Goal: Transaction & Acquisition: Purchase product/service

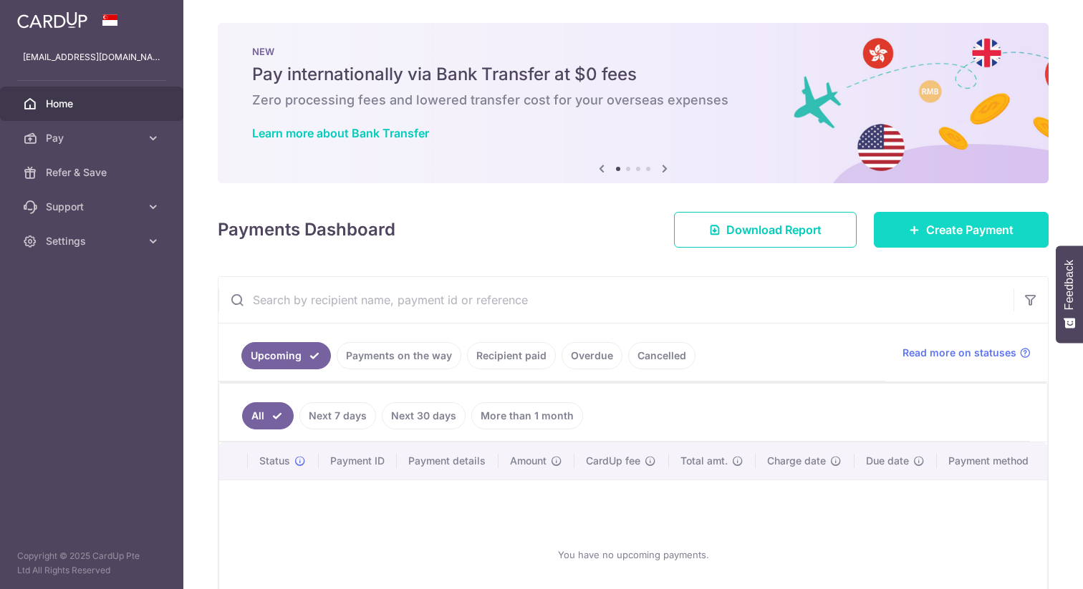
click at [916, 235] on icon at bounding box center [914, 229] width 11 height 11
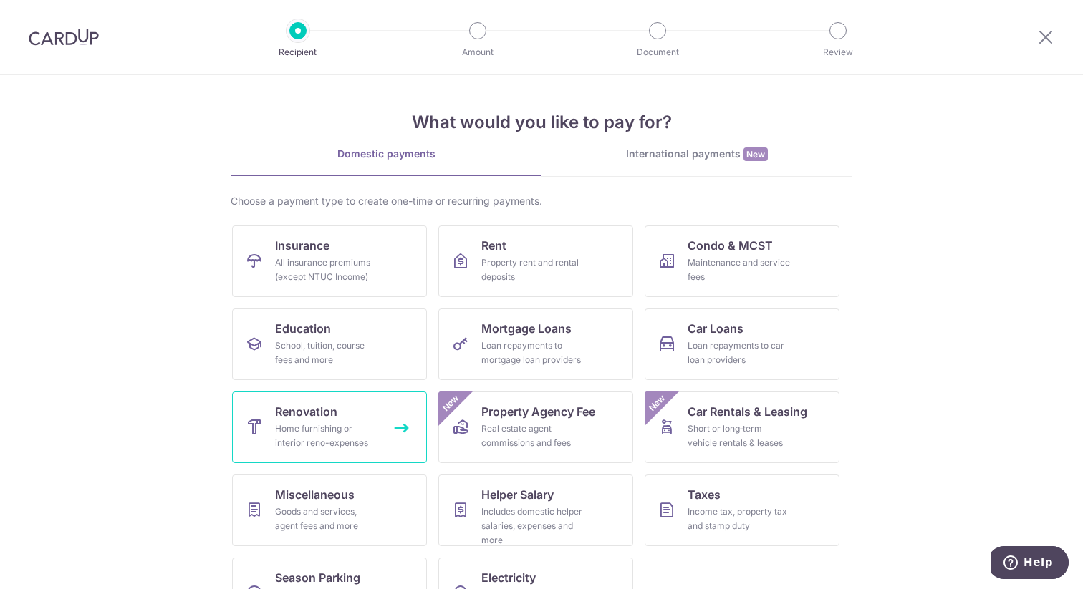
click at [323, 395] on link "Renovation Home furnishing or interior reno-expenses" at bounding box center [329, 428] width 195 height 72
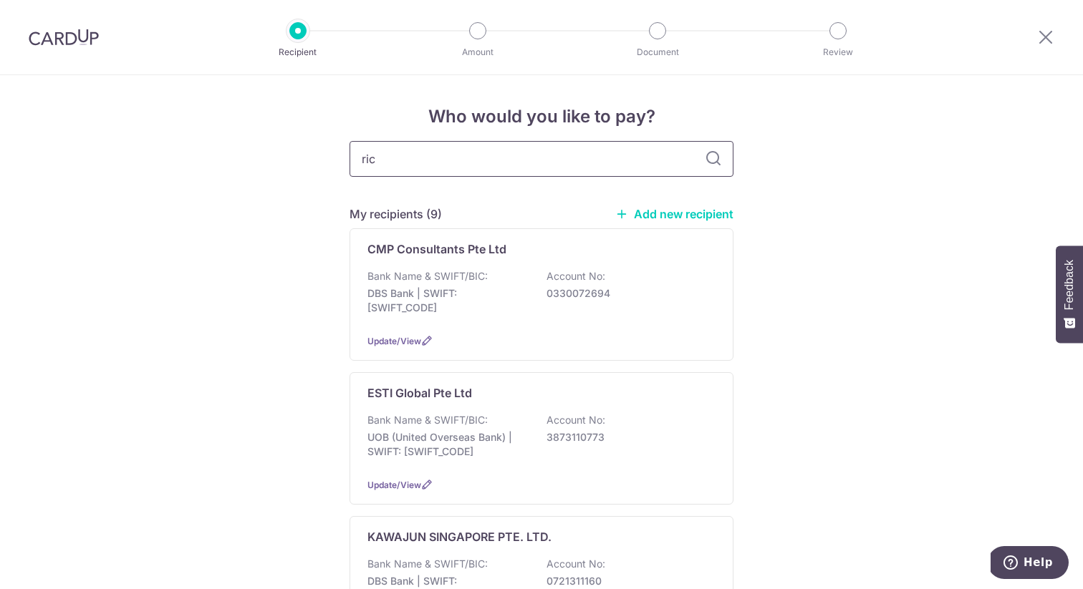
type input "rice"
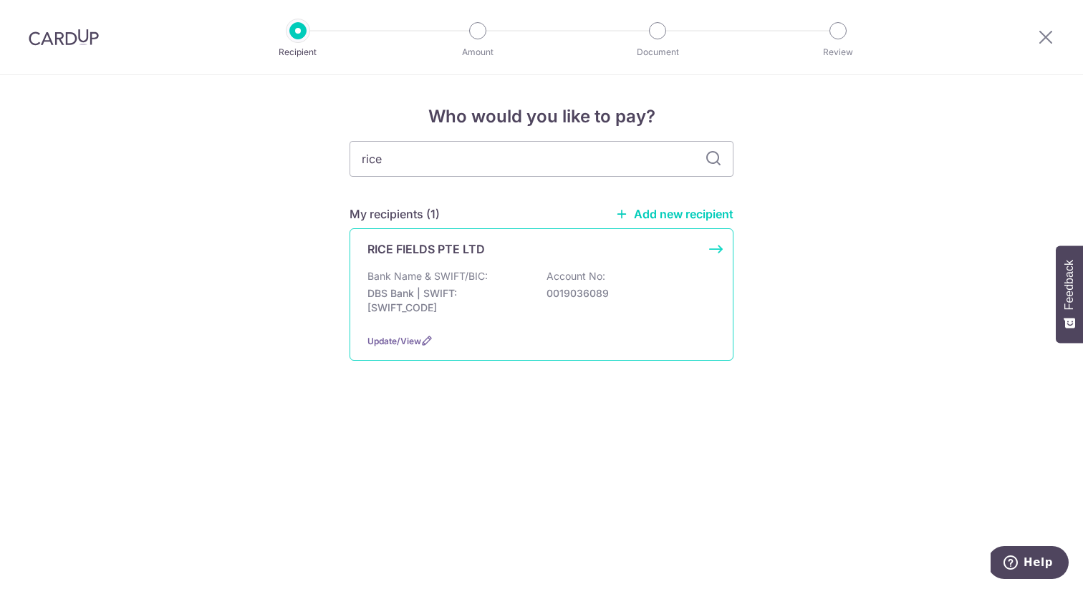
click at [460, 262] on div "RICE FIELDS PTE LTD Bank Name & SWIFT/BIC: DBS Bank | SWIFT: DBSSSGSGXXX Accoun…" at bounding box center [542, 294] width 384 height 132
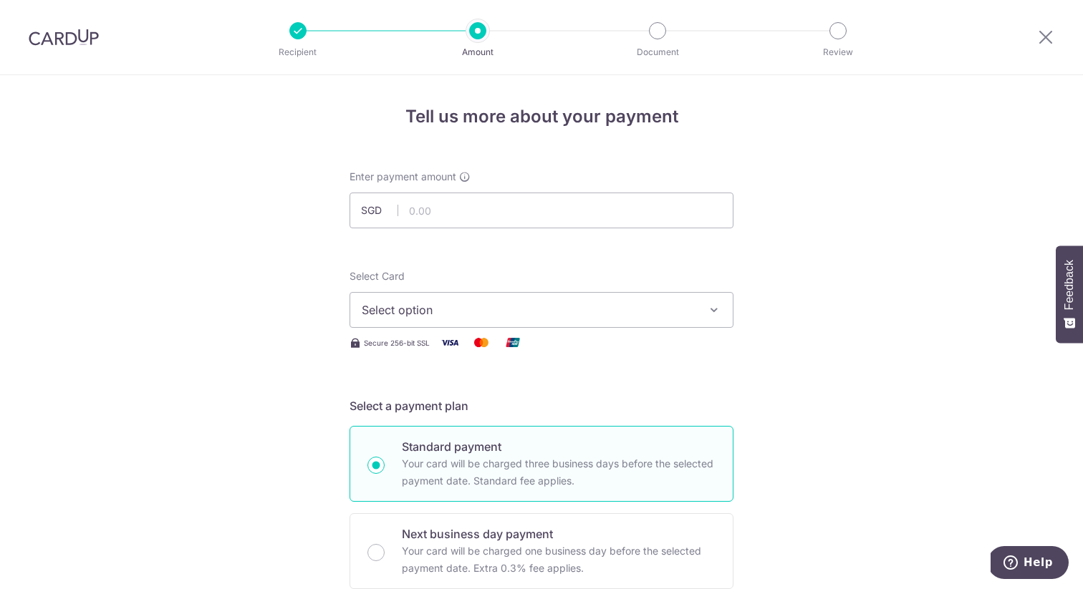
click at [304, 36] on div at bounding box center [297, 30] width 17 height 17
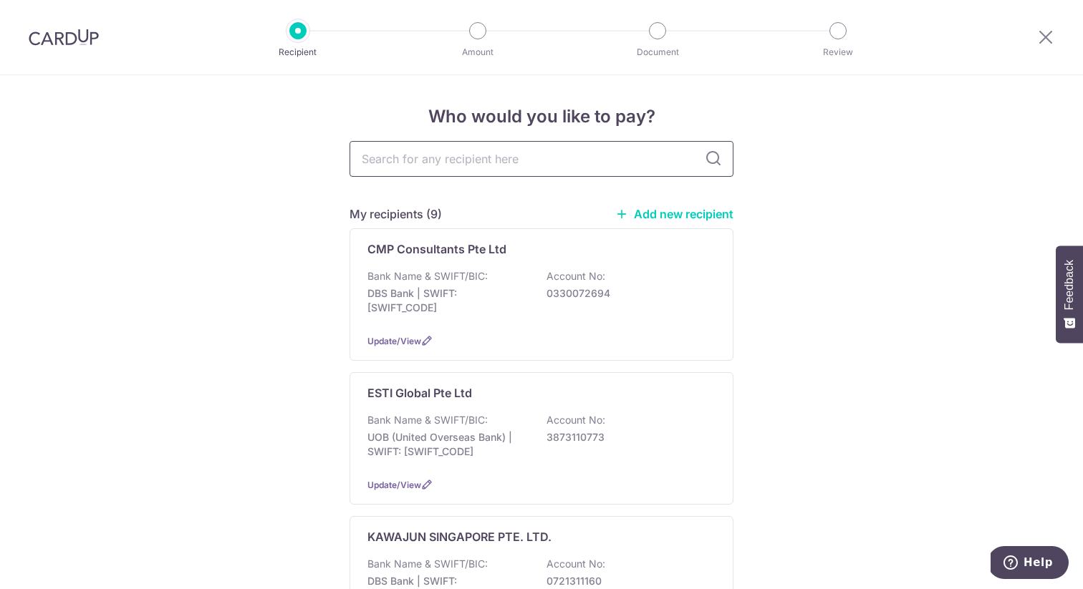
click at [518, 166] on input "text" at bounding box center [542, 159] width 384 height 36
type input "rice"
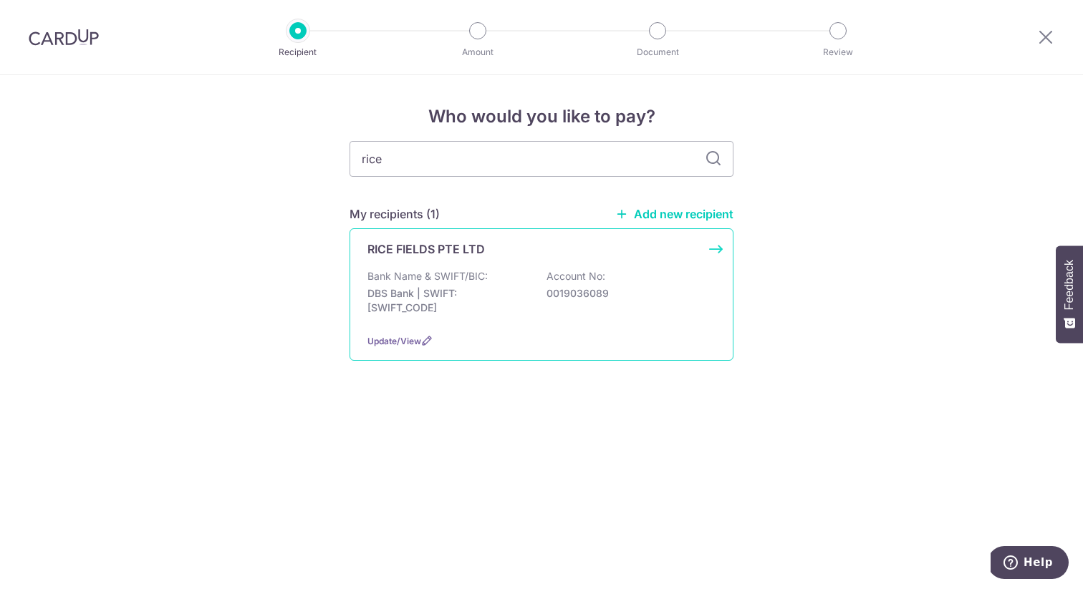
click at [509, 301] on p "DBS Bank | SWIFT: DBSSSGSGXXX" at bounding box center [447, 300] width 160 height 29
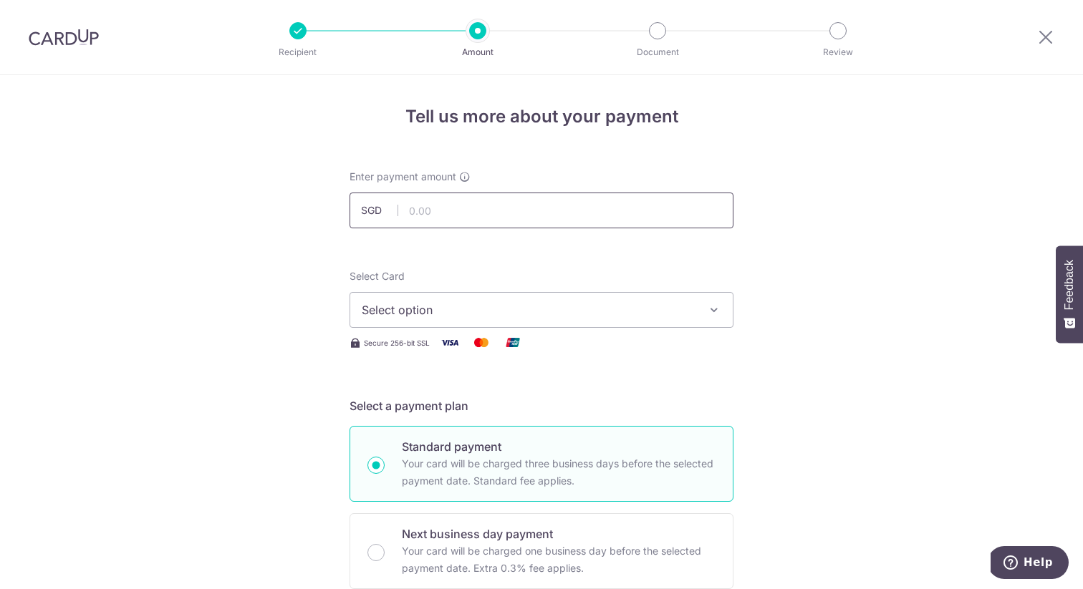
click at [516, 210] on input "text" at bounding box center [542, 211] width 384 height 36
type input "11,507.26"
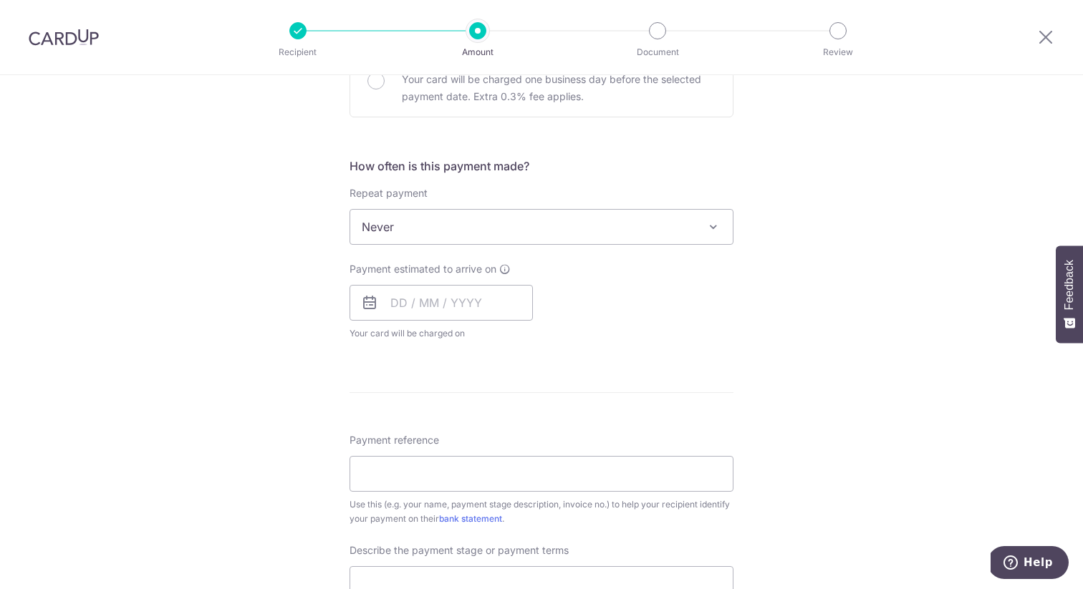
scroll to position [473, 0]
click at [503, 317] on input "text" at bounding box center [441, 302] width 183 height 36
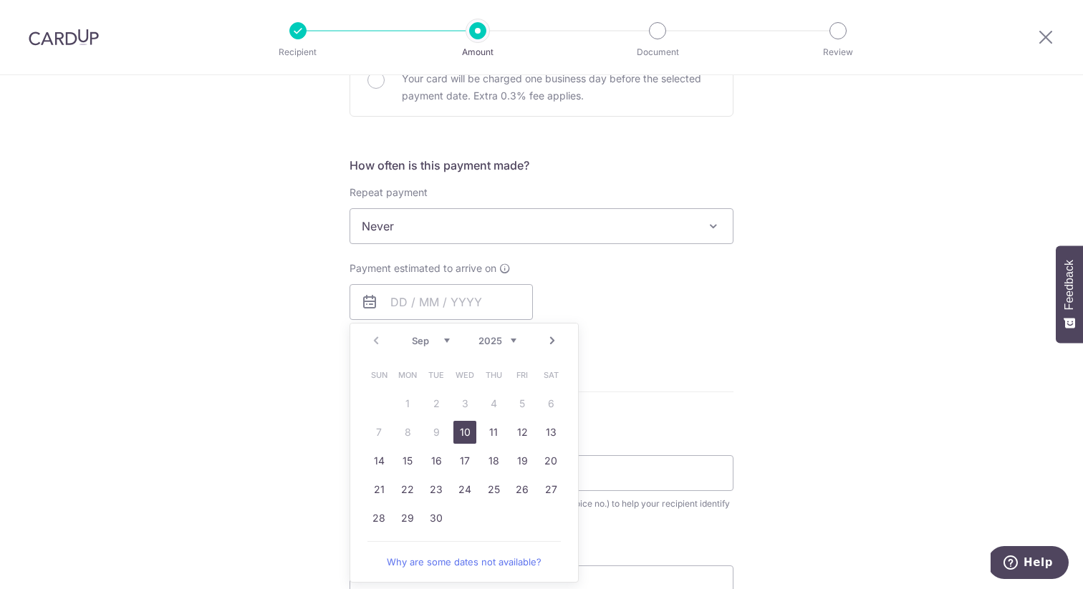
click at [474, 430] on link "10" at bounding box center [464, 432] width 23 height 23
type input "10/09/2025"
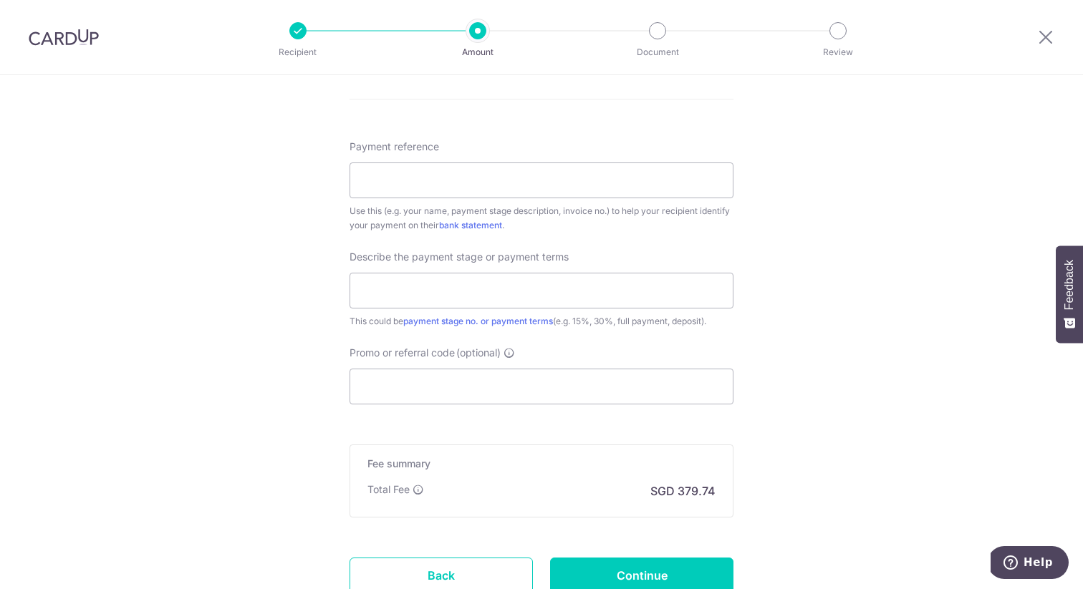
scroll to position [821, 0]
click at [514, 182] on input "Payment reference" at bounding box center [542, 184] width 384 height 36
paste input "RF-SO-25 - 250001663"
type input "RF-SO-25 - 250001663"
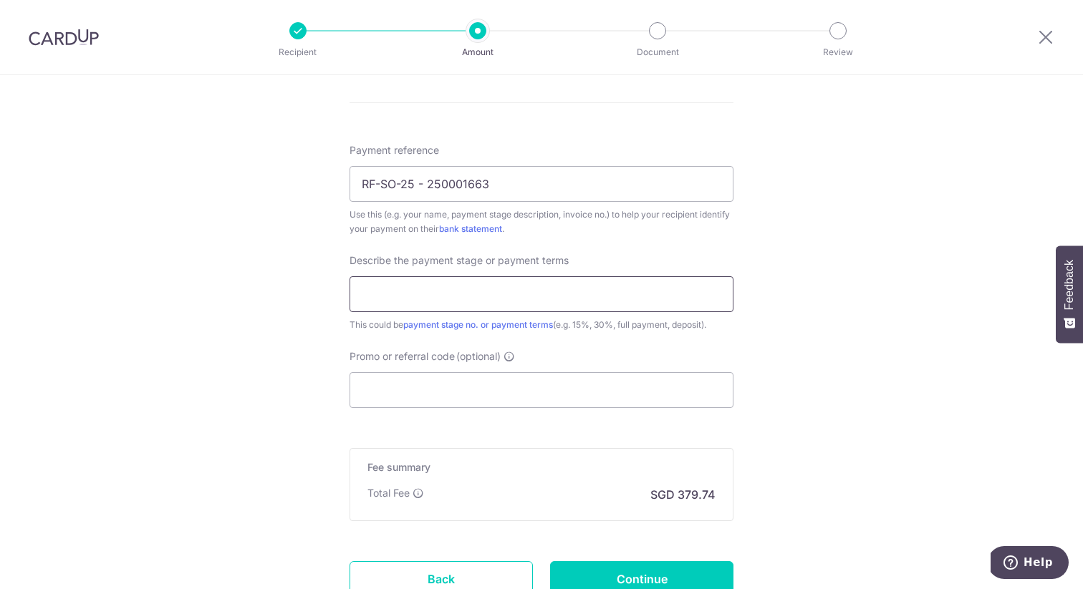
click at [519, 294] on input "text" at bounding box center [542, 294] width 384 height 36
type input "2"
type input "f"
type input "5"
type input "Final 50%"
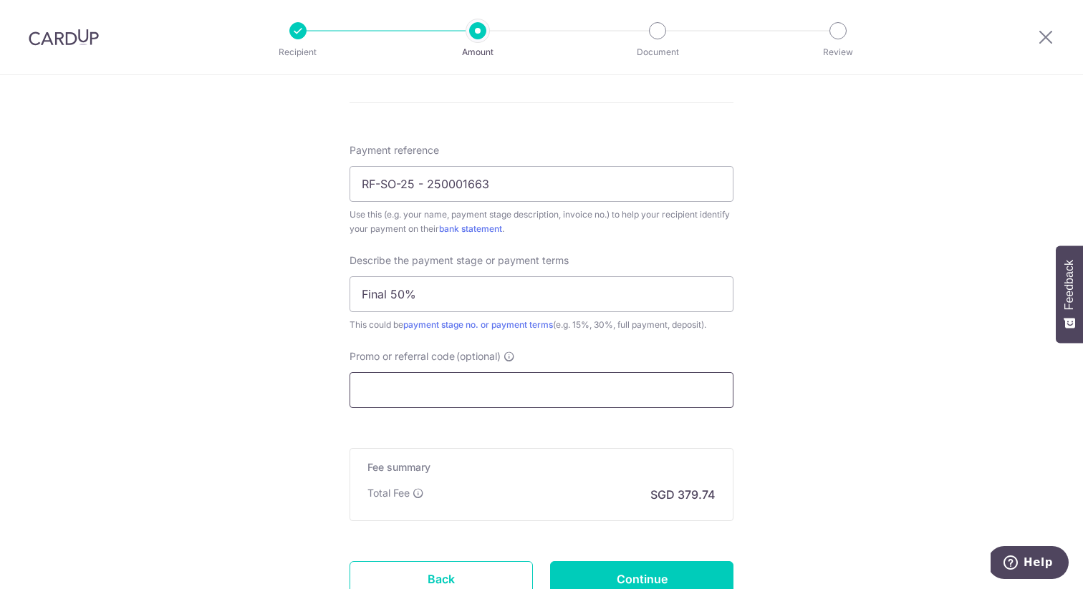
click at [516, 386] on input "Promo or referral code (optional)" at bounding box center [542, 390] width 384 height 36
paste input "RENO25ONE"
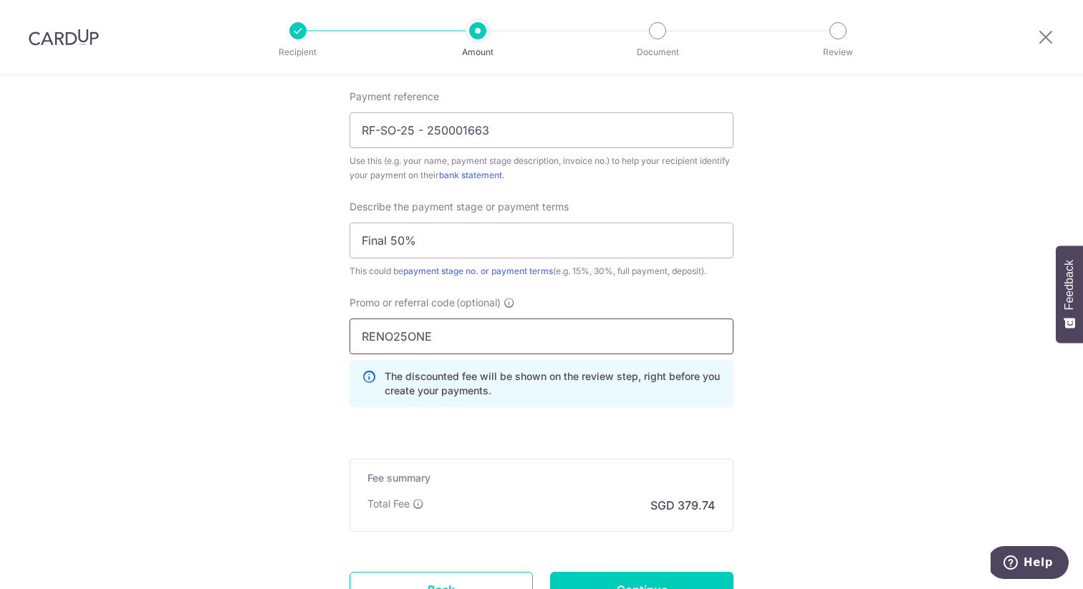
scroll to position [901, 0]
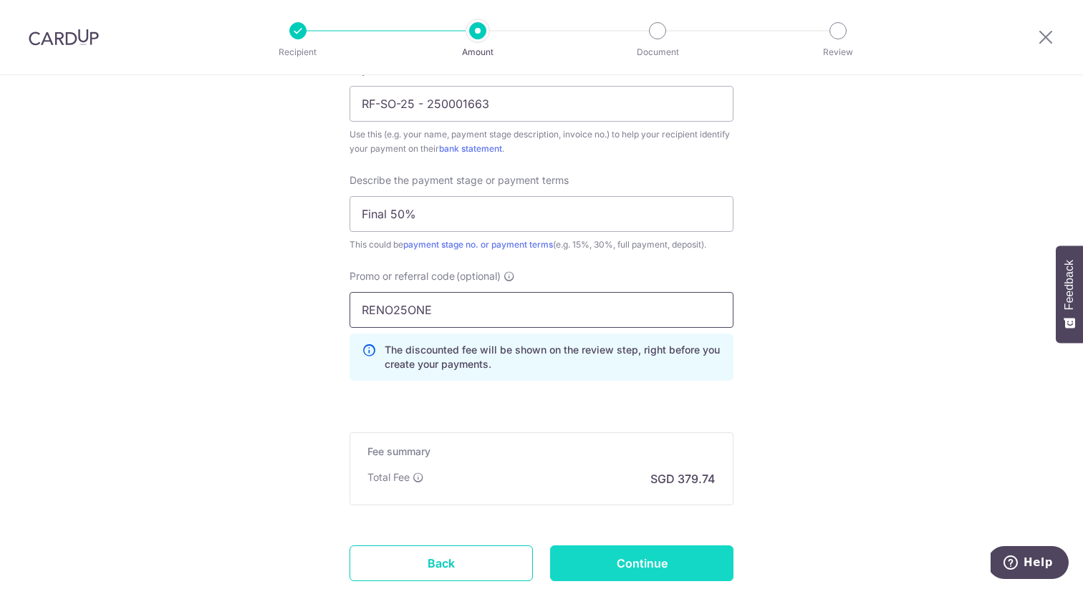
type input "RENO25ONE"
click at [693, 562] on input "Continue" at bounding box center [641, 564] width 183 height 36
type input "Create Schedule"
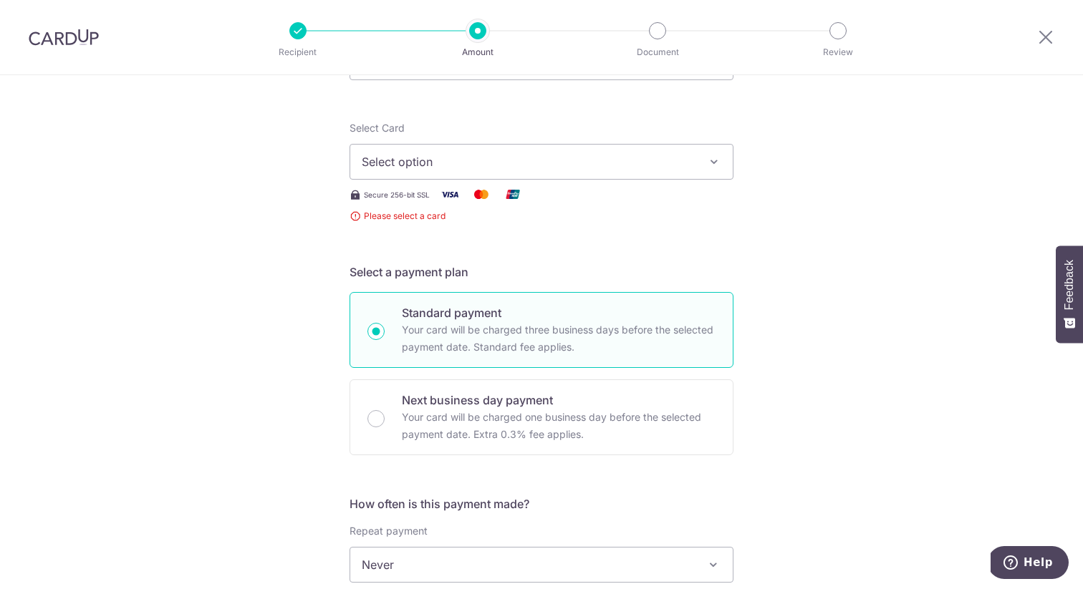
scroll to position [117, 0]
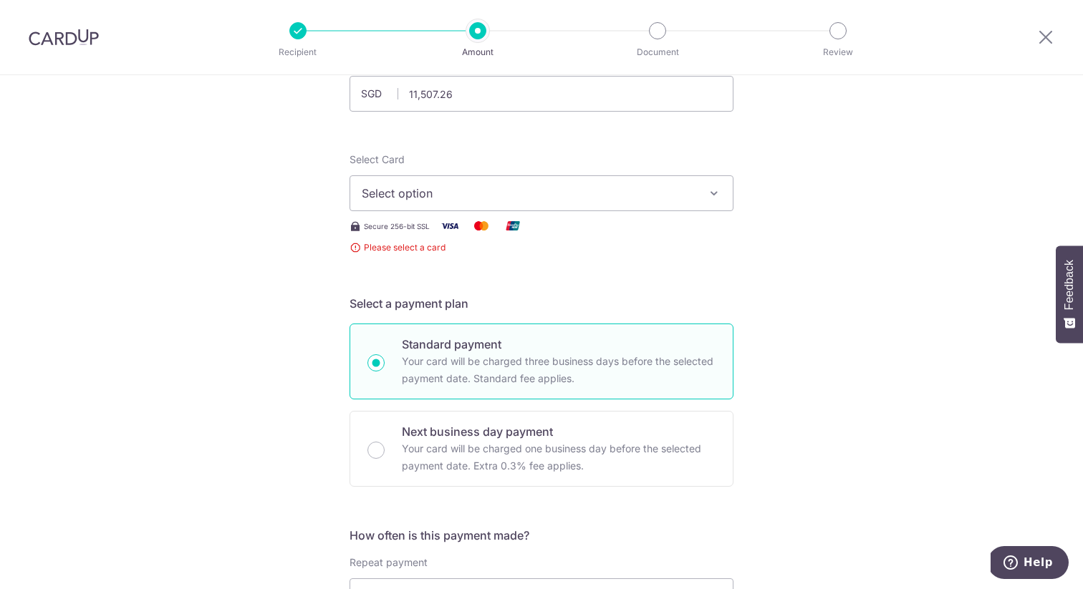
click at [526, 204] on button "Select option" at bounding box center [542, 193] width 384 height 36
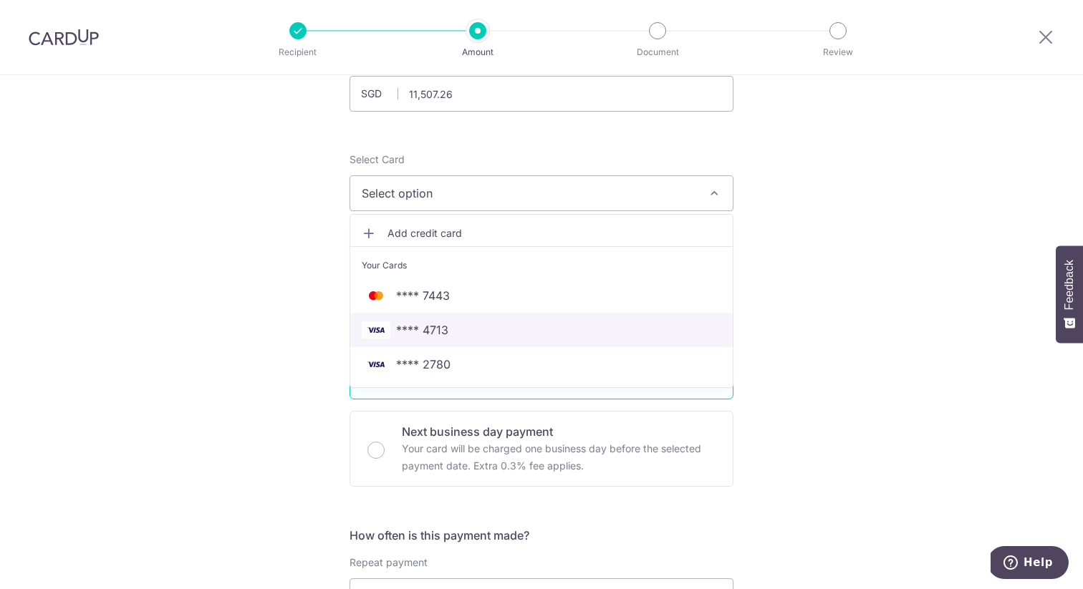
click at [520, 322] on span "**** 4713" at bounding box center [542, 330] width 360 height 17
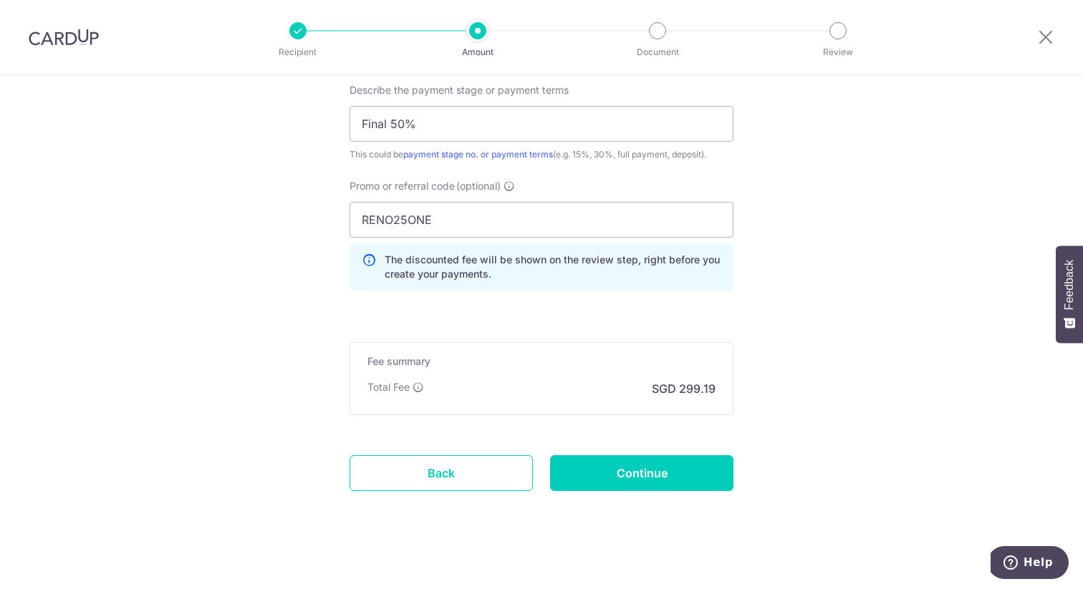
scroll to position [1001, 0]
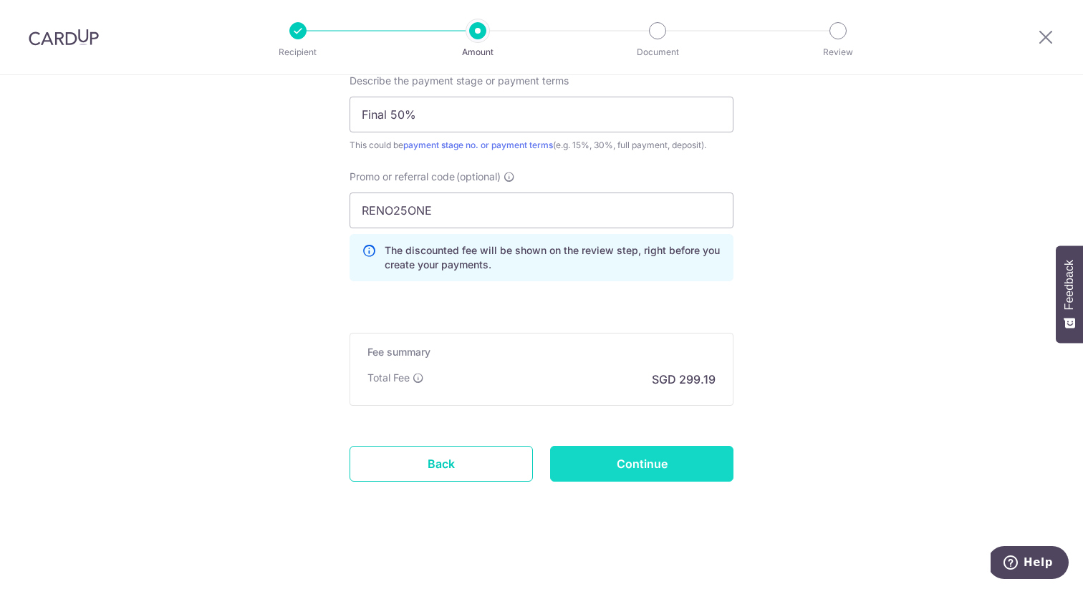
click at [616, 466] on input "Continue" at bounding box center [641, 464] width 183 height 36
type input "Create Schedule"
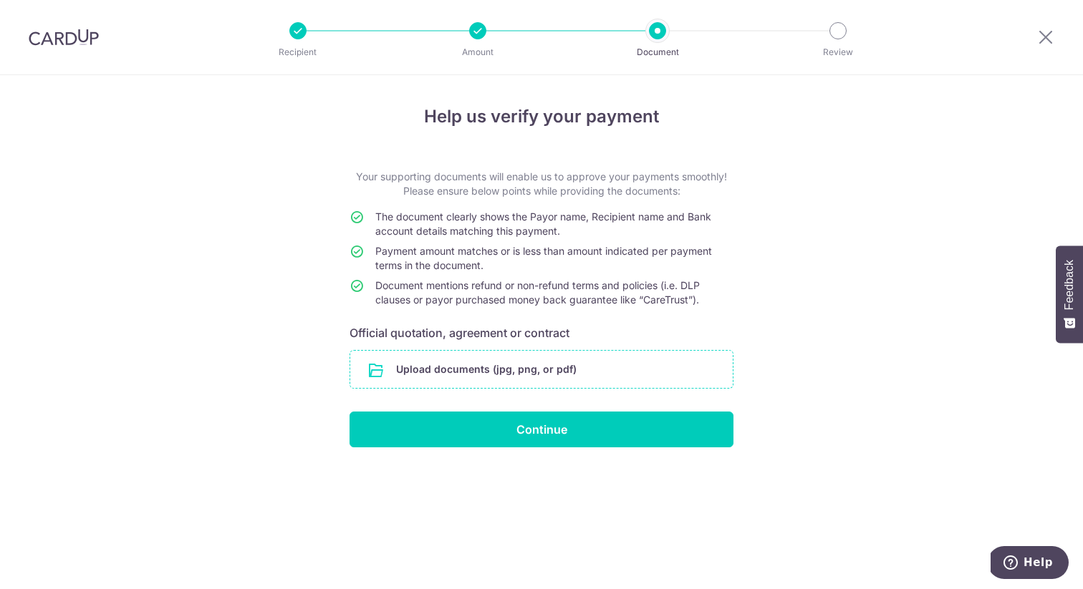
click at [526, 370] on input "file" at bounding box center [541, 369] width 382 height 37
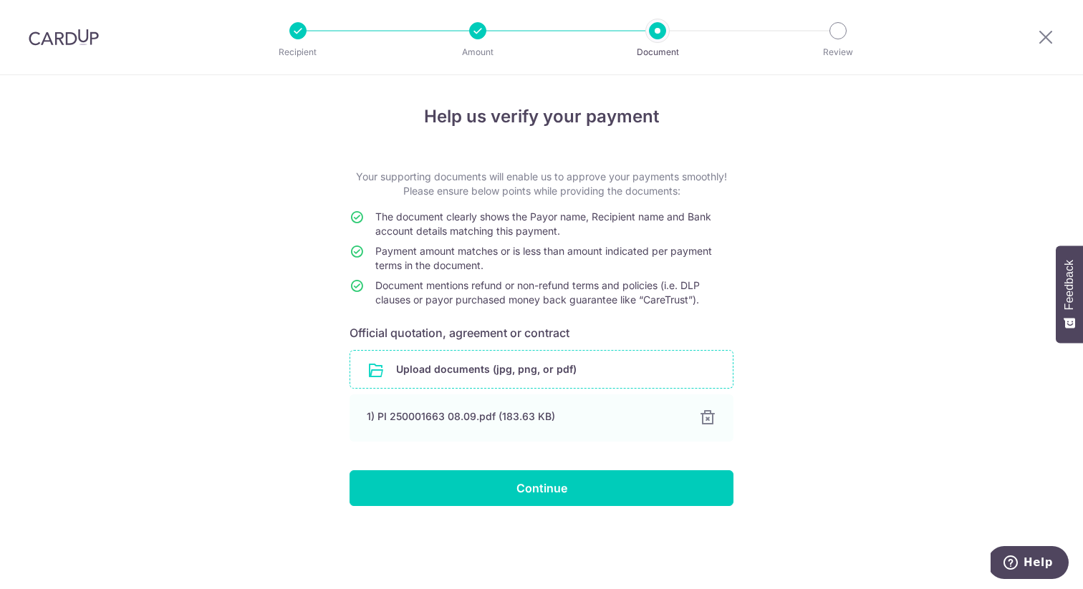
click at [488, 33] on li "Document" at bounding box center [576, 30] width 180 height 17
click at [478, 33] on div at bounding box center [477, 30] width 17 height 17
click at [578, 370] on input "file" at bounding box center [541, 369] width 382 height 37
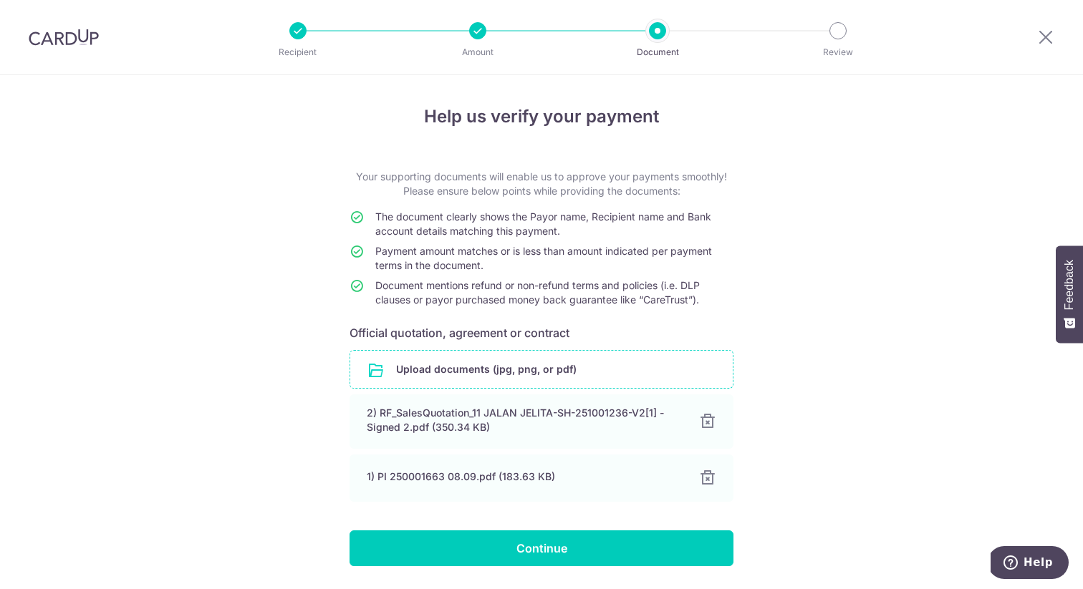
click at [479, 29] on div at bounding box center [477, 30] width 17 height 17
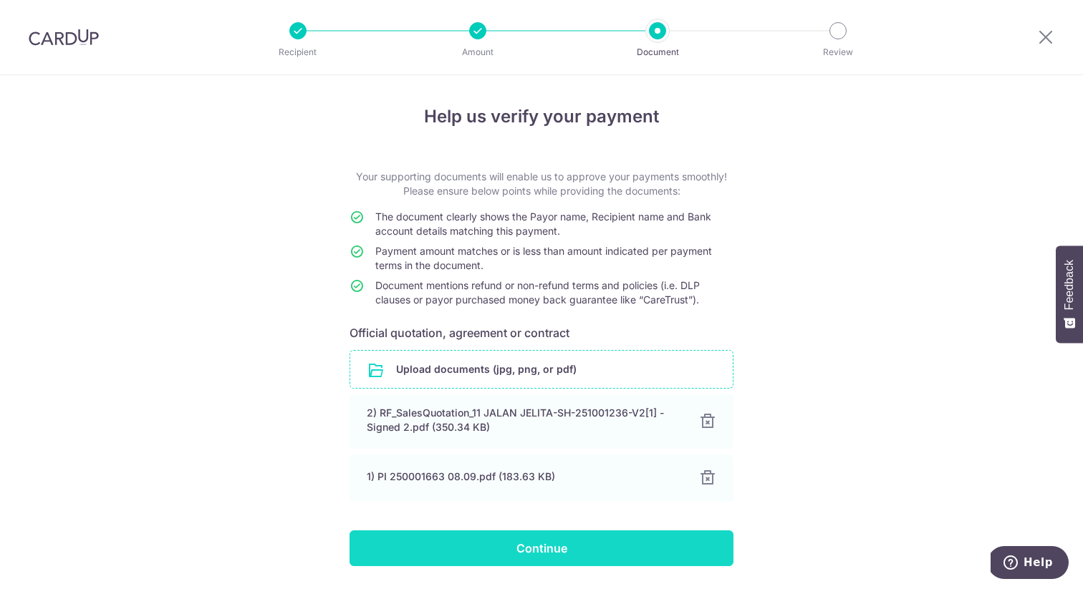
click at [606, 544] on input "Continue" at bounding box center [542, 549] width 384 height 36
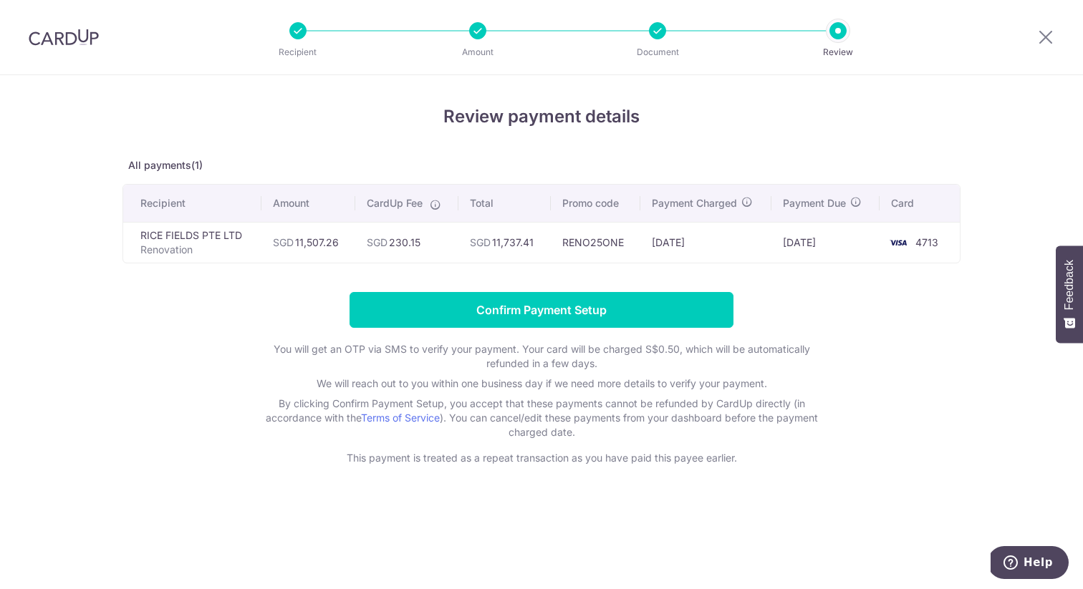
drag, startPoint x: 542, startPoint y: 244, endPoint x: 497, endPoint y: 244, distance: 45.1
click at [497, 244] on td "SGD 11,737.41" at bounding box center [504, 242] width 92 height 41
copy td "11,737.41"
click at [444, 299] on input "Confirm Payment Setup" at bounding box center [542, 310] width 384 height 36
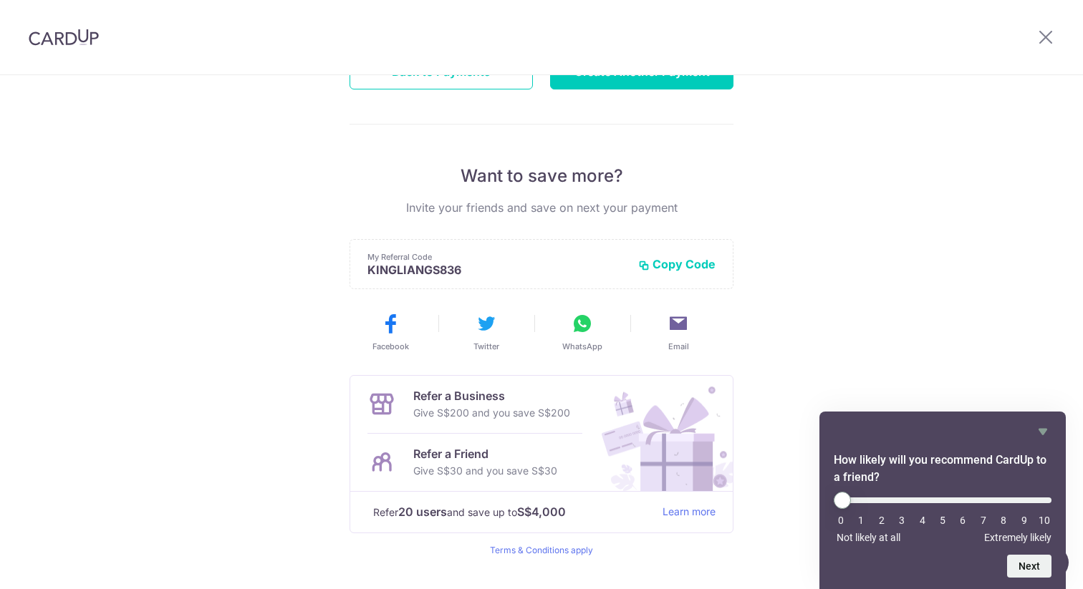
scroll to position [251, 0]
